Goal: Task Accomplishment & Management: Complete application form

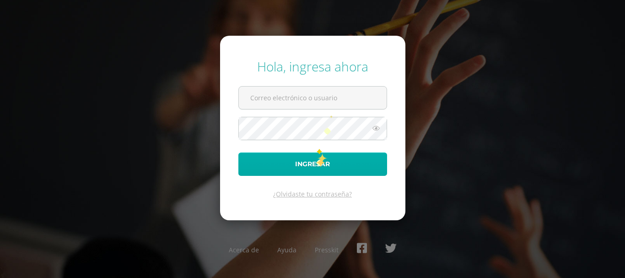
type input "bsimalij@bilinguesanjuan.edu.gt"
click at [316, 160] on button "Ingresar" at bounding box center [312, 163] width 149 height 23
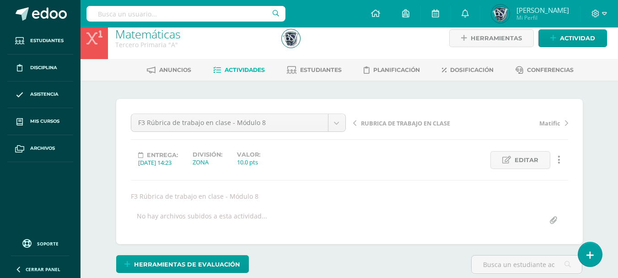
scroll to position [11, 0]
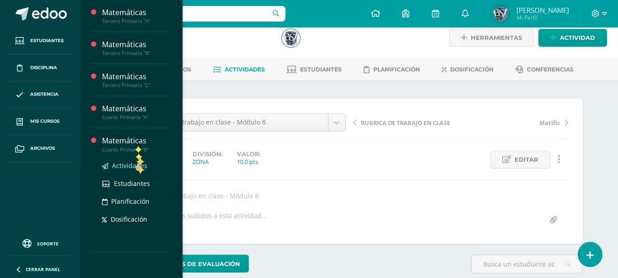
click at [136, 165] on span "Actividades" at bounding box center [129, 165] width 35 height 9
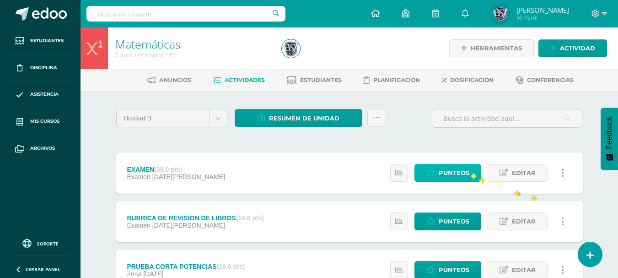
click at [470, 172] on link "Punteos" at bounding box center [447, 173] width 67 height 18
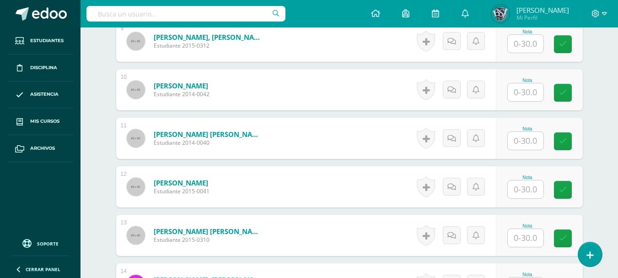
scroll to position [673, 0]
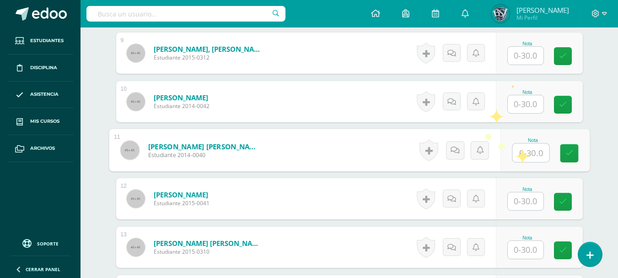
click at [520, 150] on input "text" at bounding box center [530, 153] width 37 height 18
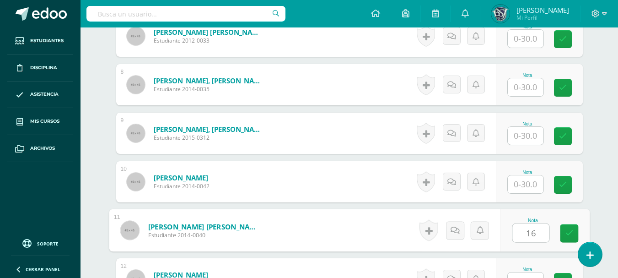
scroll to position [564, 0]
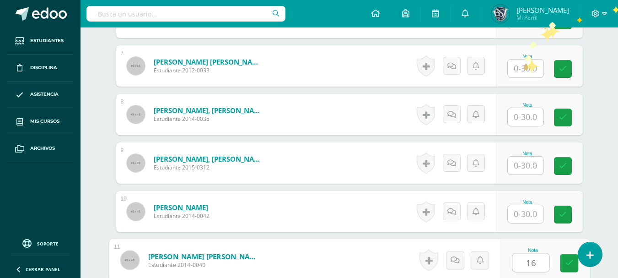
type input "16"
click at [524, 64] on input "text" at bounding box center [526, 68] width 36 height 18
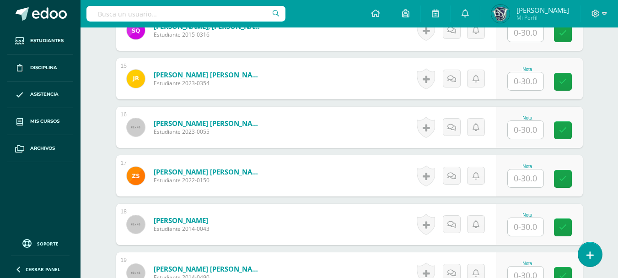
scroll to position [948, 0]
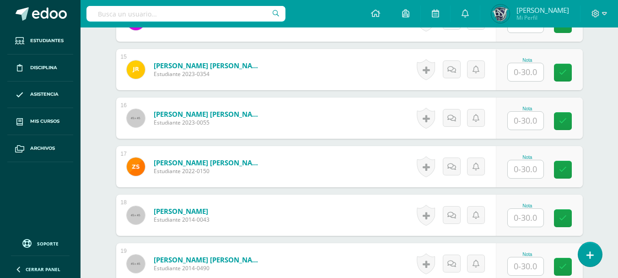
type input "26"
click at [517, 219] on input "text" at bounding box center [526, 218] width 36 height 18
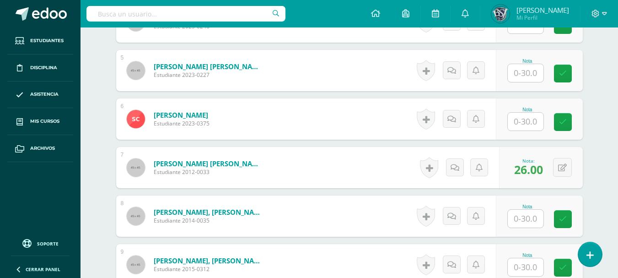
scroll to position [219, 0]
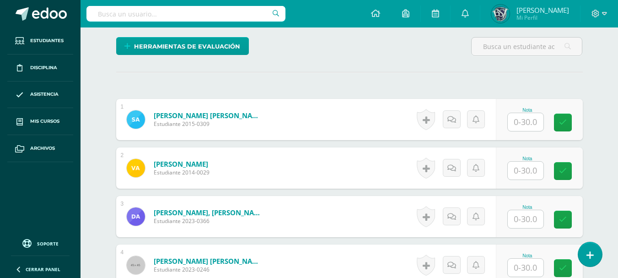
type input "10"
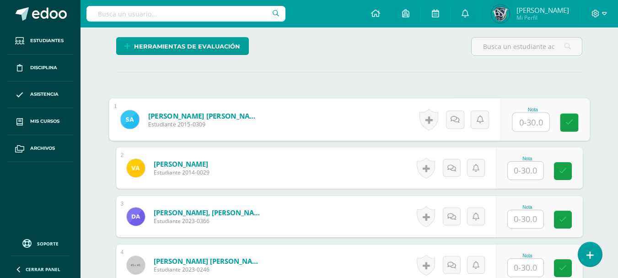
click at [519, 120] on input "text" at bounding box center [530, 122] width 37 height 18
type input "22"
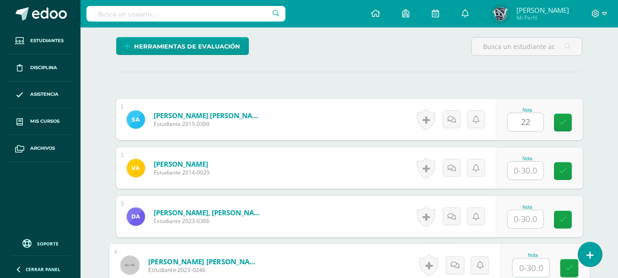
click at [522, 265] on input "text" at bounding box center [530, 267] width 37 height 18
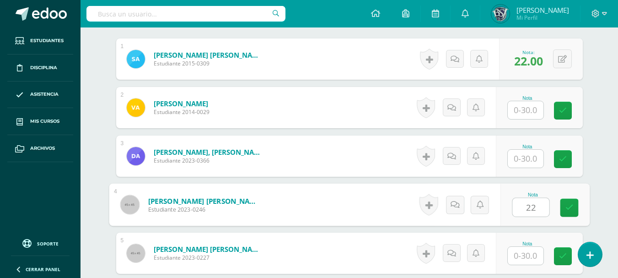
scroll to position [292, 0]
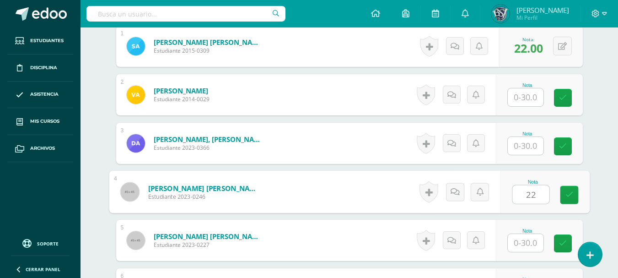
type input "22"
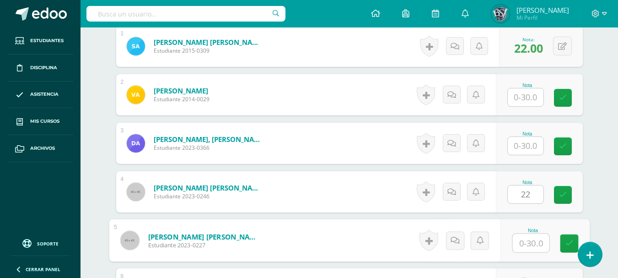
click at [533, 240] on input "text" at bounding box center [530, 243] width 37 height 18
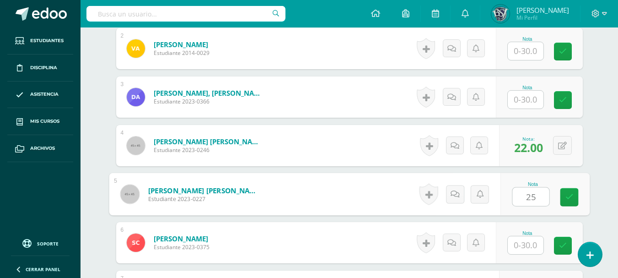
scroll to position [365, 0]
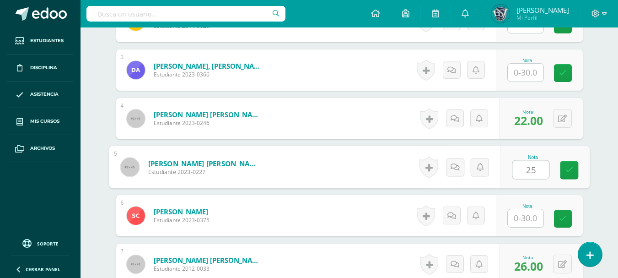
type input "25"
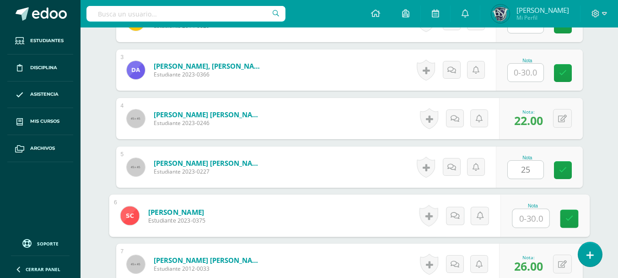
click at [535, 215] on input "text" at bounding box center [530, 218] width 37 height 18
type input "24"
click at [567, 220] on icon at bounding box center [569, 219] width 8 height 8
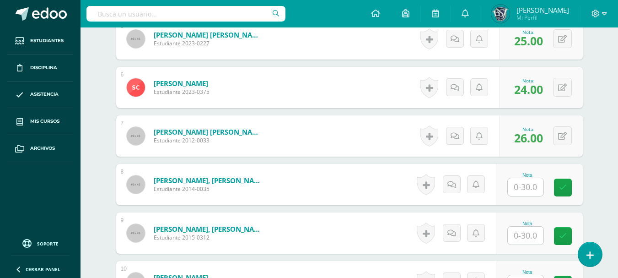
scroll to position [512, 0]
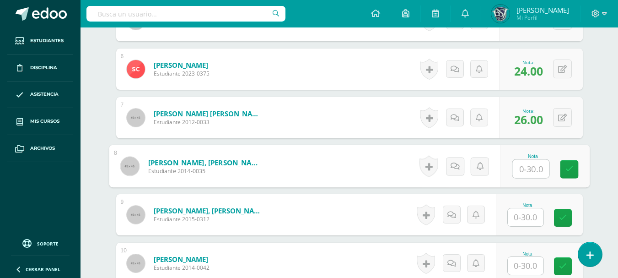
click at [533, 166] on input "text" at bounding box center [530, 169] width 37 height 18
type input "20"
click at [529, 218] on input "text" at bounding box center [526, 217] width 36 height 18
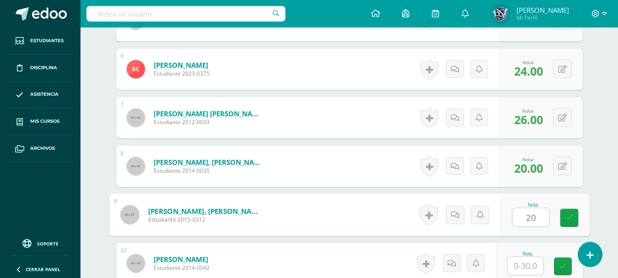
type input "20"
click at [528, 264] on input "text" at bounding box center [526, 266] width 36 height 18
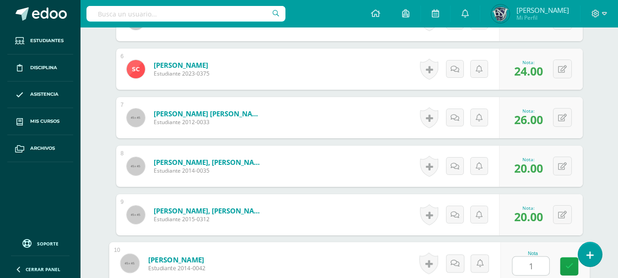
type input "16"
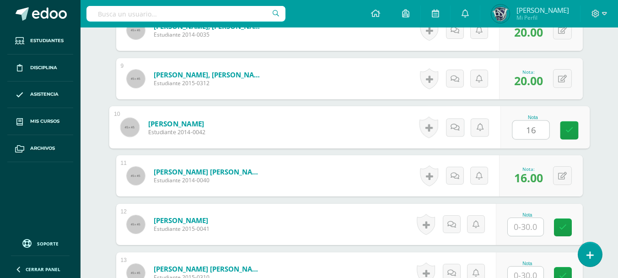
scroll to position [658, 0]
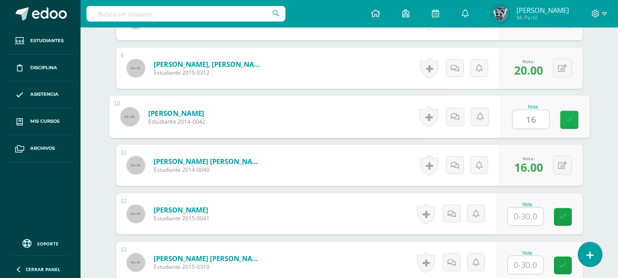
click at [565, 119] on icon at bounding box center [569, 120] width 8 height 8
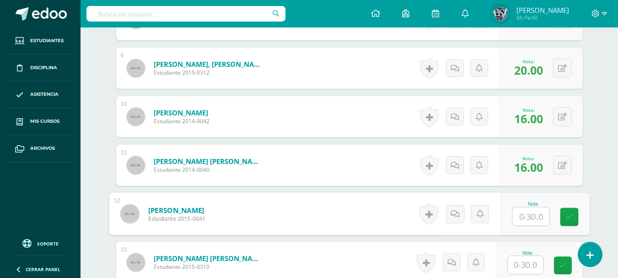
click at [521, 212] on input "text" at bounding box center [530, 216] width 37 height 18
type input "12"
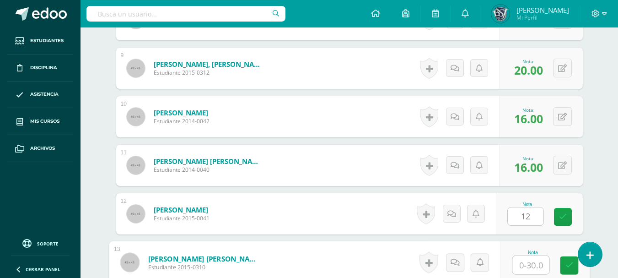
click at [526, 263] on input "text" at bounding box center [530, 265] width 37 height 18
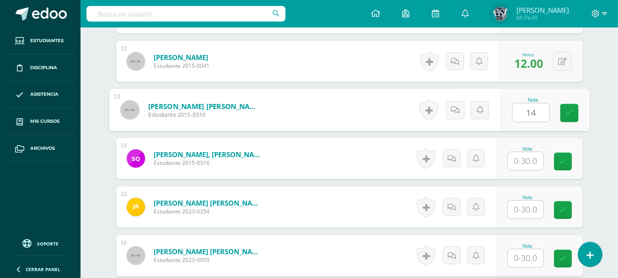
scroll to position [829, 0]
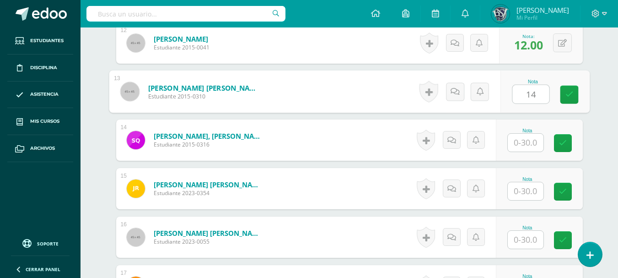
type input "14"
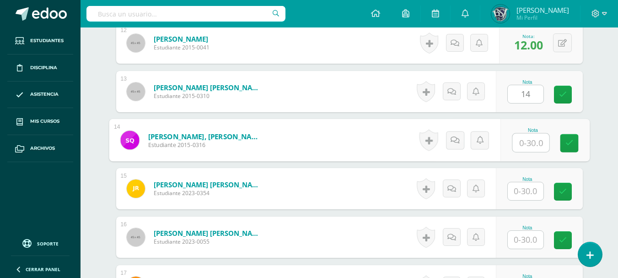
click at [526, 143] on input "text" at bounding box center [530, 143] width 37 height 18
type input "14"
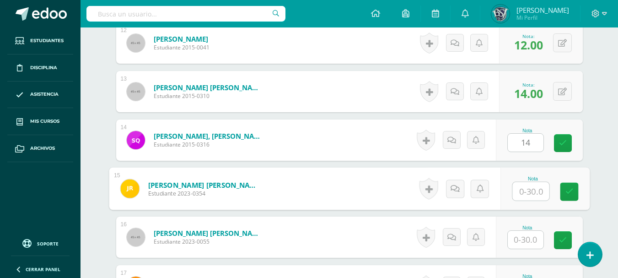
click at [521, 195] on input "text" at bounding box center [530, 191] width 37 height 18
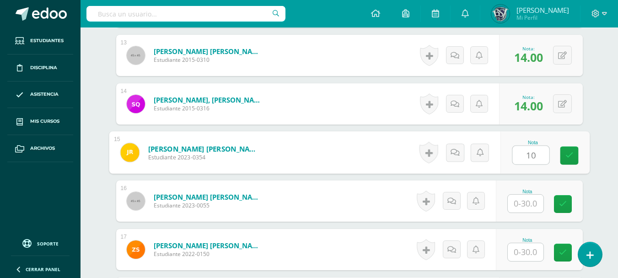
scroll to position [865, 0]
type input "10"
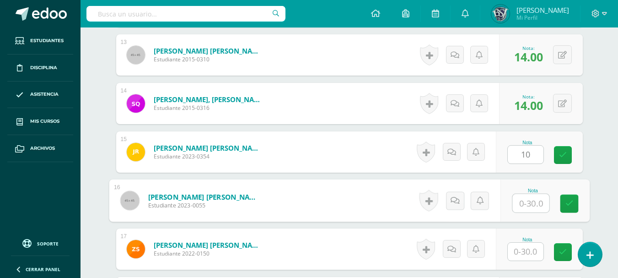
click at [531, 205] on input "text" at bounding box center [530, 203] width 37 height 18
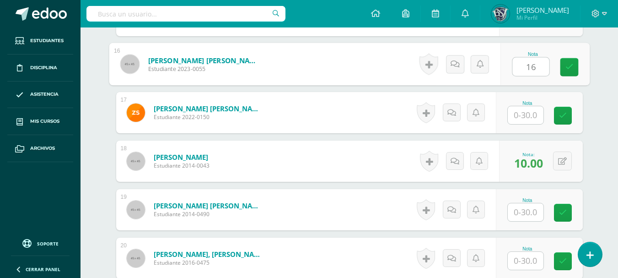
scroll to position [1012, 0]
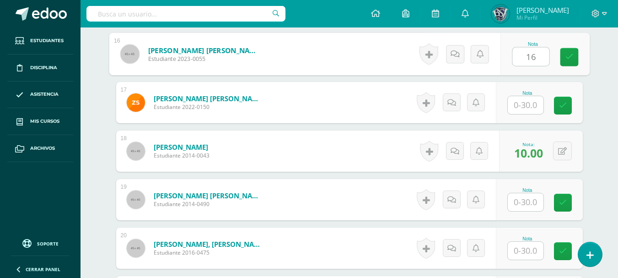
type input "16"
click at [532, 104] on input "text" at bounding box center [526, 105] width 36 height 18
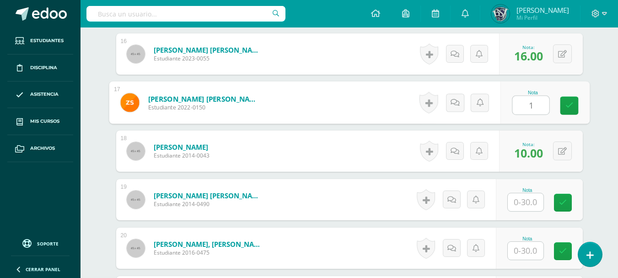
type input "16"
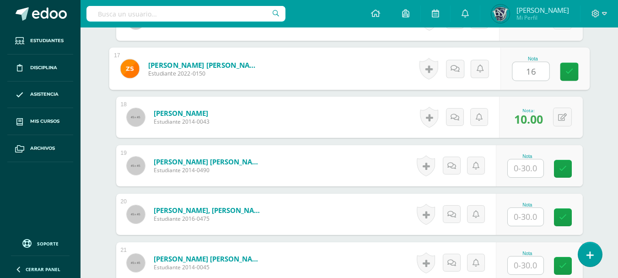
scroll to position [1048, 0]
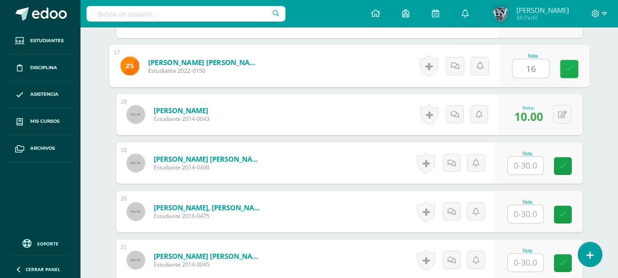
click at [571, 71] on icon at bounding box center [569, 69] width 8 height 8
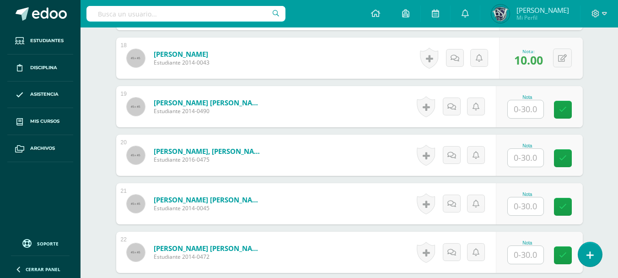
scroll to position [1122, 0]
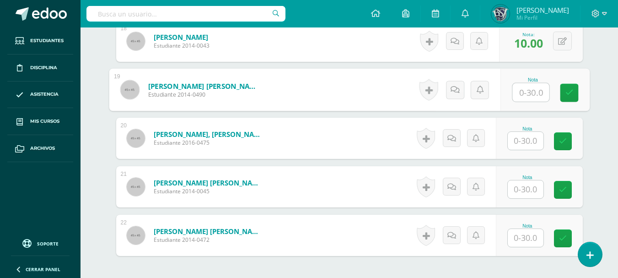
click at [529, 95] on input "text" at bounding box center [530, 92] width 37 height 18
type input "14"
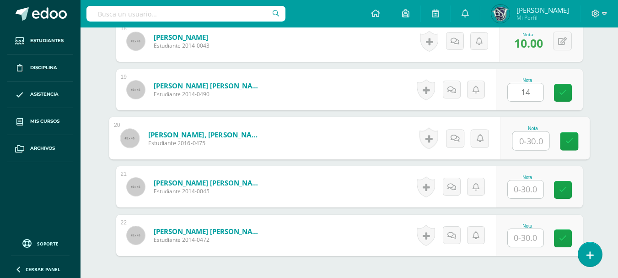
click at [527, 138] on input "text" at bounding box center [530, 141] width 37 height 18
type input "29"
click at [564, 138] on link at bounding box center [569, 141] width 18 height 18
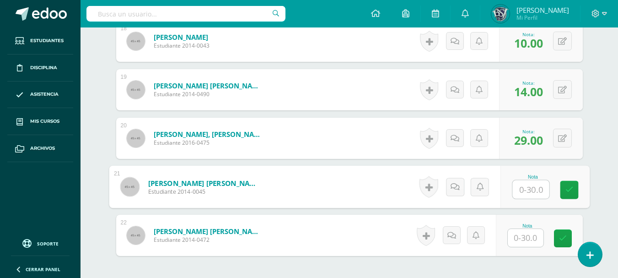
click at [528, 192] on input "text" at bounding box center [530, 189] width 37 height 18
type input "24"
click at [568, 189] on icon at bounding box center [569, 190] width 8 height 8
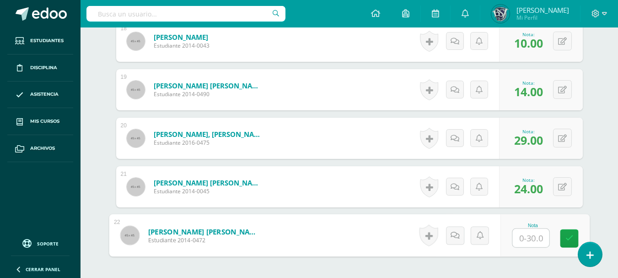
click at [533, 239] on input "text" at bounding box center [530, 238] width 37 height 18
type input "12"
click at [568, 234] on icon at bounding box center [569, 238] width 8 height 8
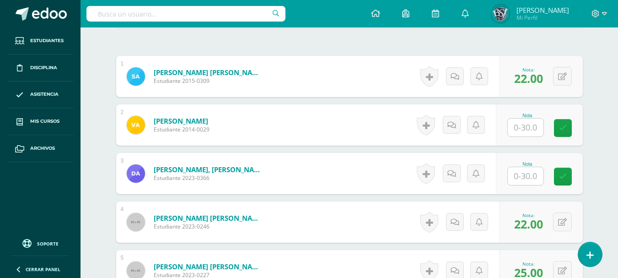
scroll to position [262, 0]
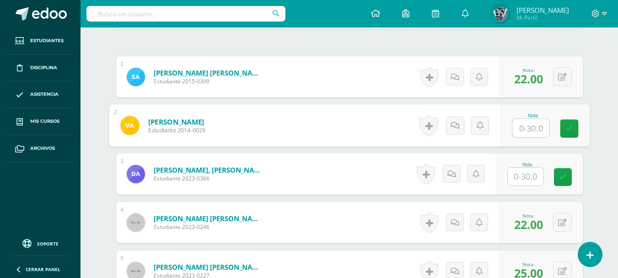
click at [527, 128] on input "text" at bounding box center [530, 128] width 37 height 18
type input "19"
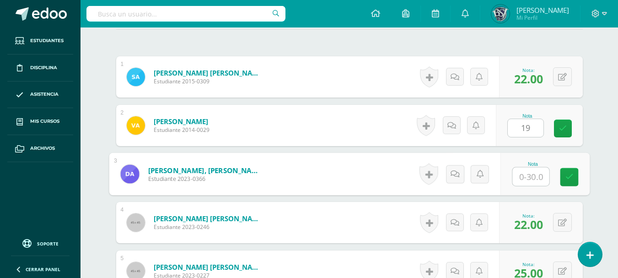
click at [523, 176] on input "text" at bounding box center [530, 176] width 37 height 18
type input "18"
click at [572, 180] on icon at bounding box center [569, 177] width 8 height 8
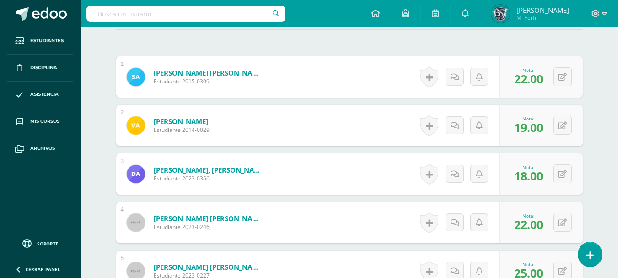
scroll to position [19, 0]
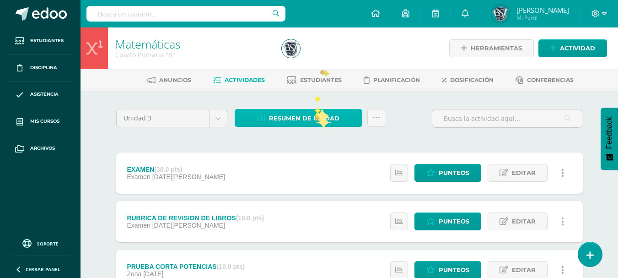
click at [316, 114] on span "Resumen de unidad" at bounding box center [304, 118] width 70 height 17
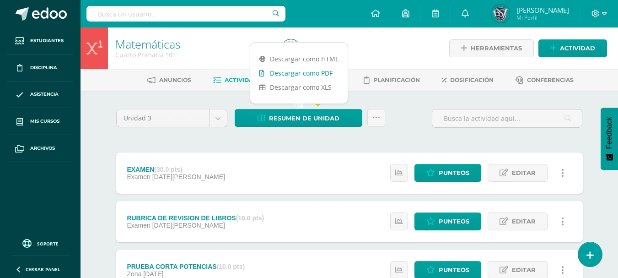
click at [315, 72] on link "Descargar como PDF" at bounding box center [298, 73] width 97 height 14
